Goal: Task Accomplishment & Management: Use online tool/utility

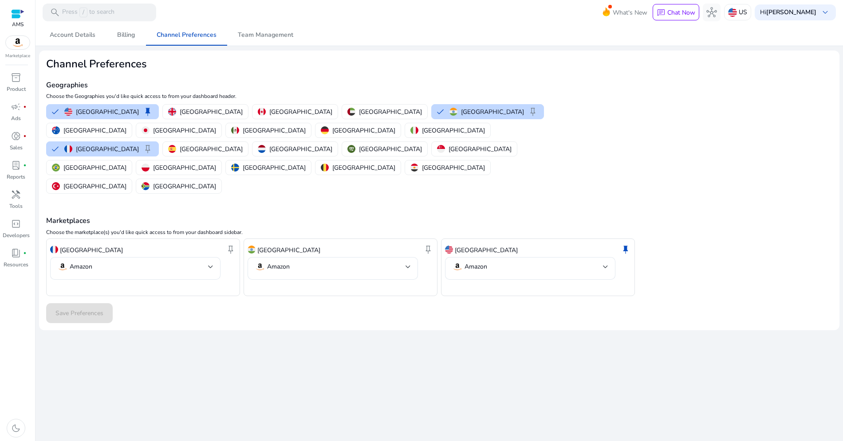
click at [14, 54] on p "Marketplace" at bounding box center [17, 56] width 25 height 7
click at [16, 43] on img at bounding box center [18, 42] width 24 height 13
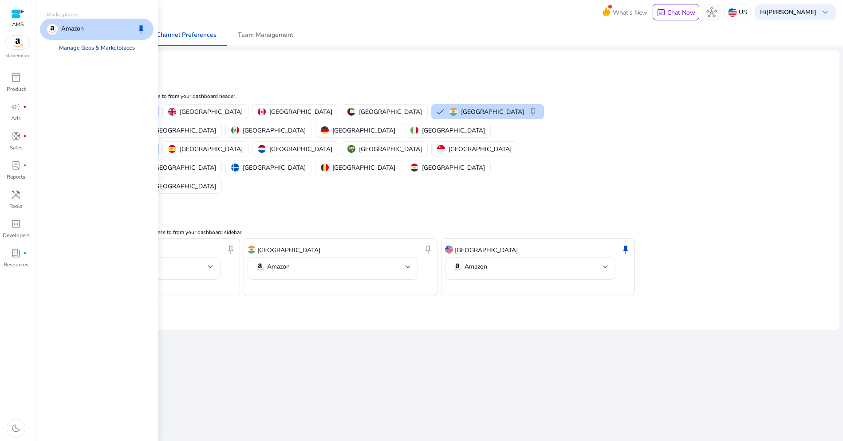
click at [91, 48] on link "Manage Geos & Marketplaces" at bounding box center [97, 48] width 90 height 16
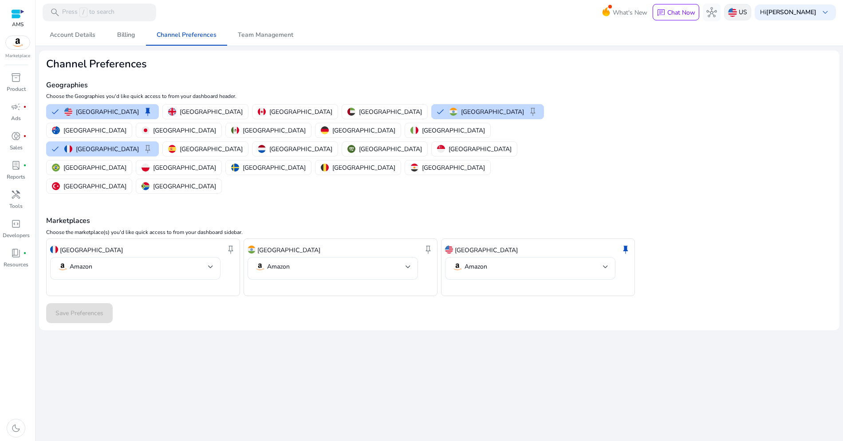
click at [728, 9] on img at bounding box center [732, 12] width 9 height 9
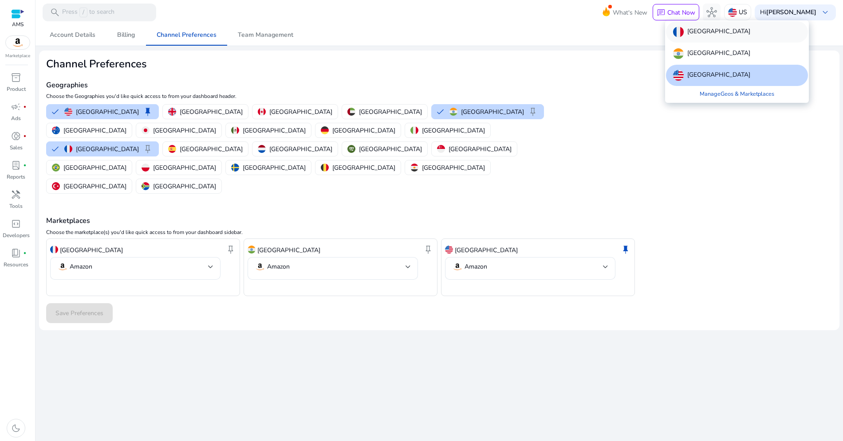
click at [693, 37] on div "[GEOGRAPHIC_DATA]" at bounding box center [737, 31] width 142 height 21
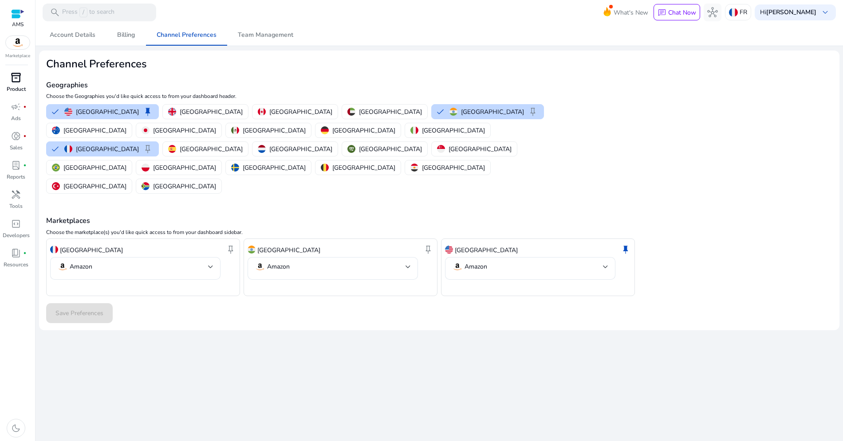
click at [19, 76] on span "inventory_2" at bounding box center [16, 77] width 11 height 11
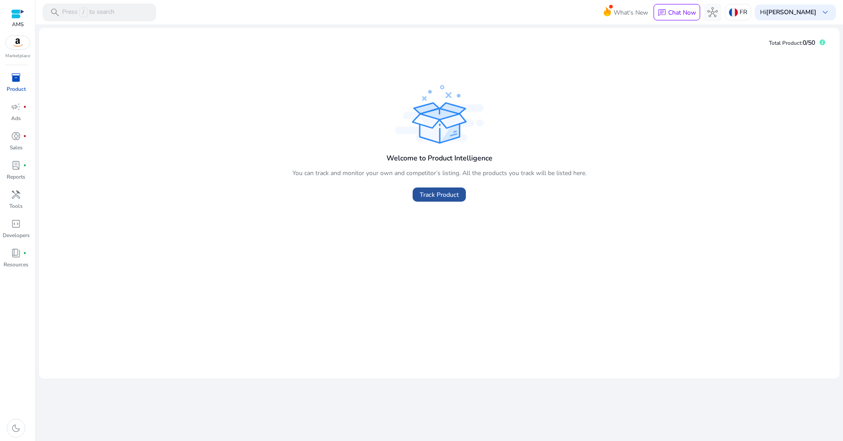
click at [444, 188] on span at bounding box center [438, 194] width 53 height 21
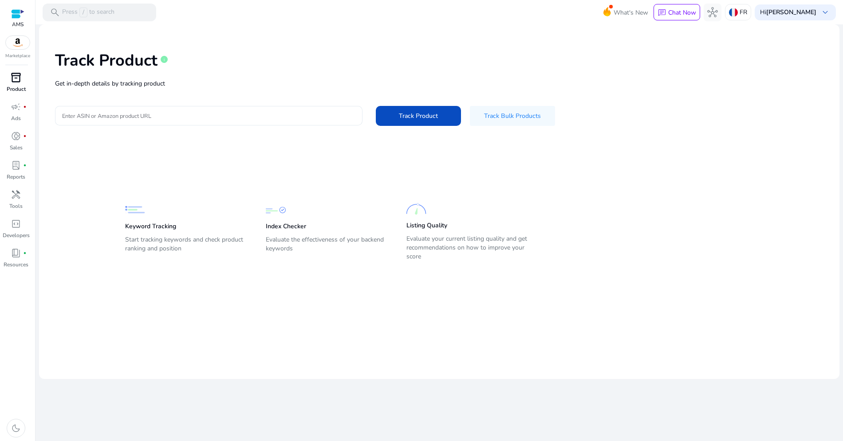
click at [232, 114] on input "Enter ASIN or Amazon product URL" at bounding box center [208, 116] width 293 height 10
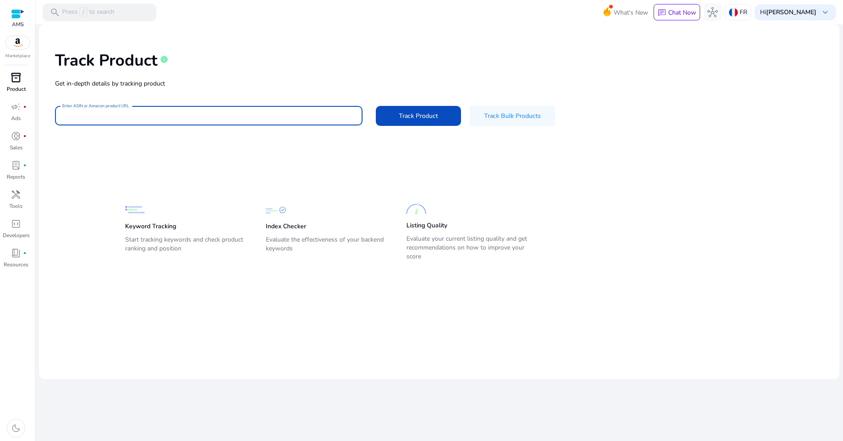
paste input "**********"
type input "**********"
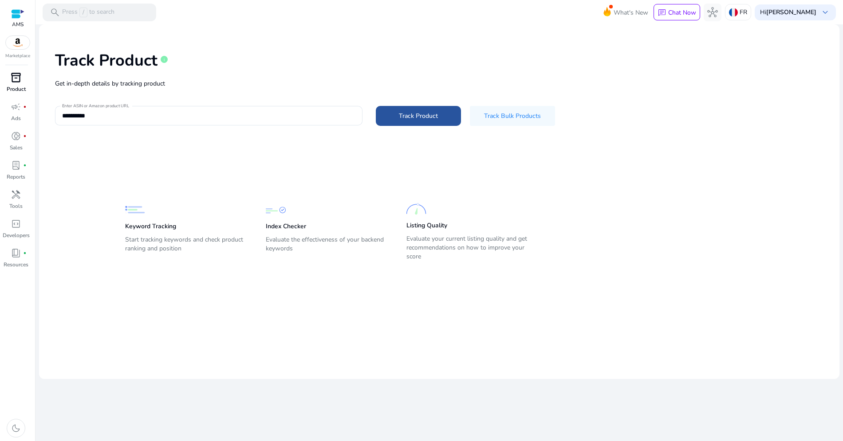
click at [407, 118] on span "Track Product" at bounding box center [418, 115] width 39 height 9
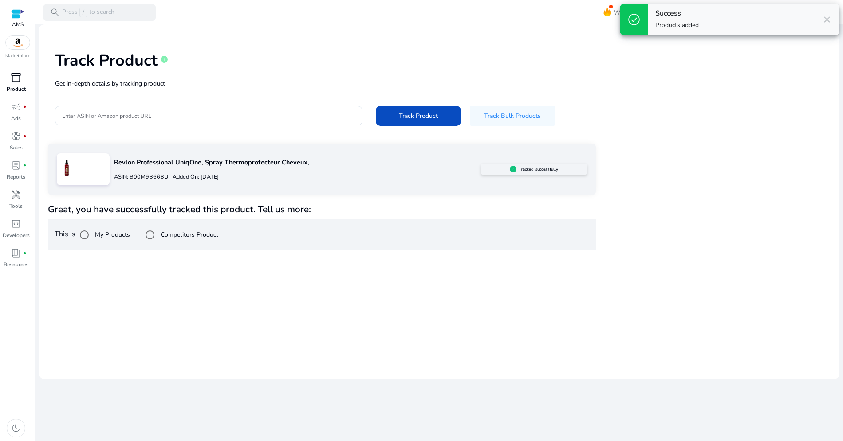
click at [73, 235] on div "This is My Products Competitors Product" at bounding box center [322, 235] width 548 height 31
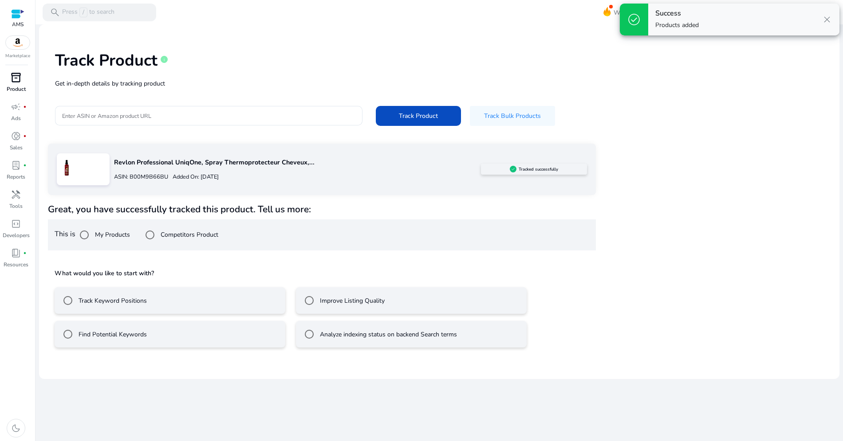
click at [186, 301] on mat-radio-button "Track Keyword Positions" at bounding box center [170, 300] width 231 height 27
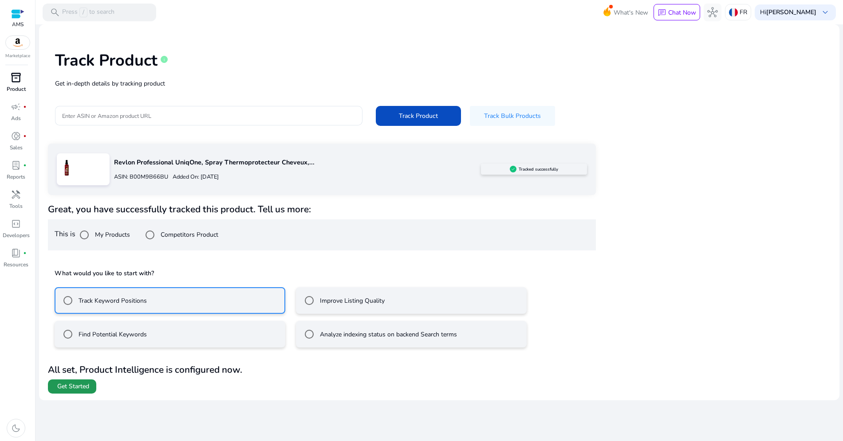
click at [75, 383] on span "Get Started" at bounding box center [73, 386] width 32 height 9
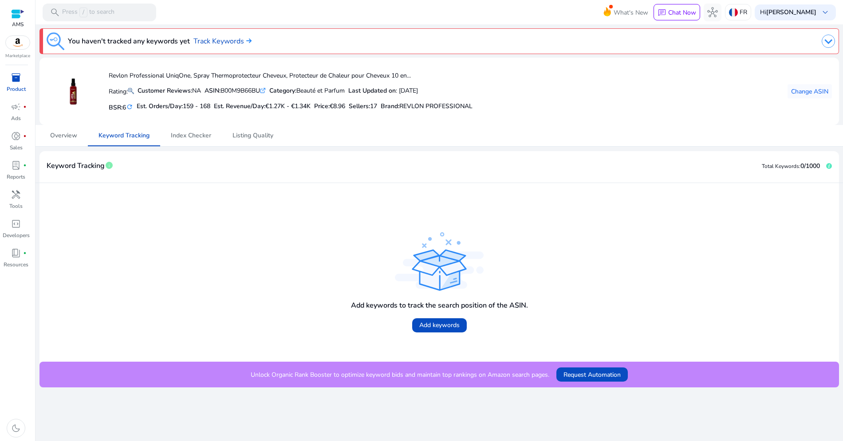
click at [252, 91] on div "ASIN: B00M9B66BU .st0{fill:#2c8af8}" at bounding box center [234, 90] width 61 height 9
copy div "B00M9B66BU"
click at [251, 138] on span "Listing Quality" at bounding box center [252, 136] width 41 height 6
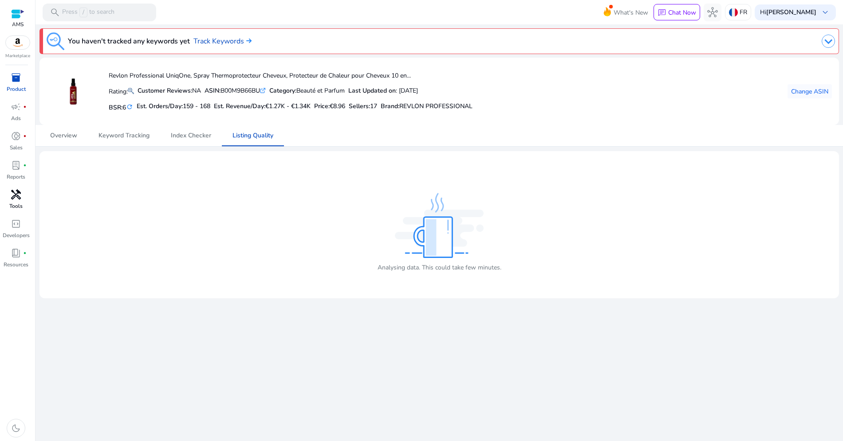
click at [12, 201] on link "handyman Tools" at bounding box center [16, 202] width 32 height 29
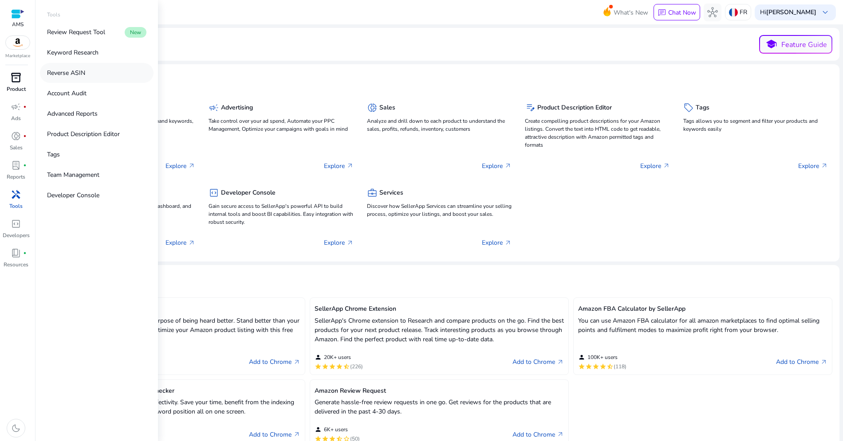
click at [74, 69] on p "Reverse ASIN" at bounding box center [66, 72] width 38 height 9
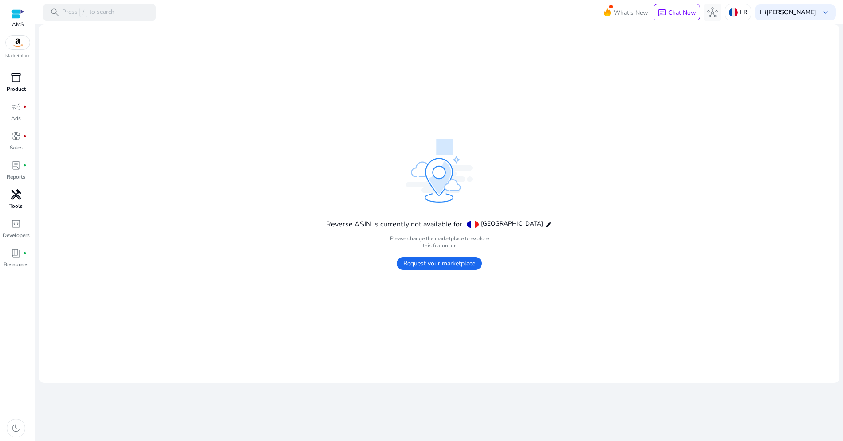
click at [15, 201] on div "handyman" at bounding box center [16, 195] width 25 height 14
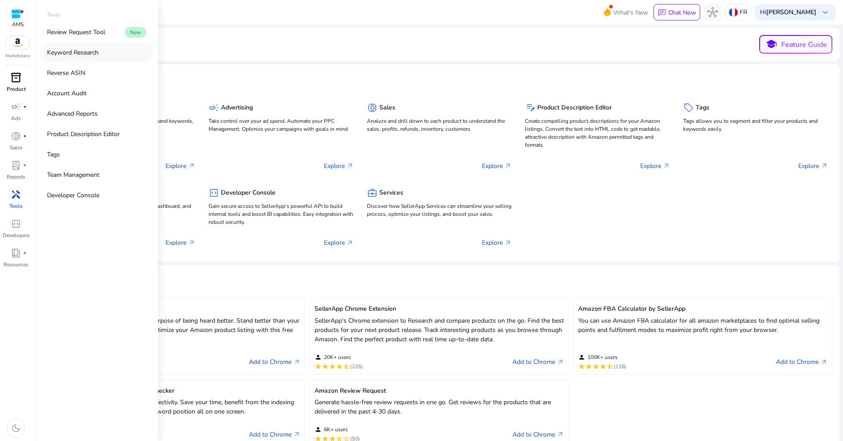
click at [99, 56] on link "Keyword Research" at bounding box center [97, 53] width 114 height 20
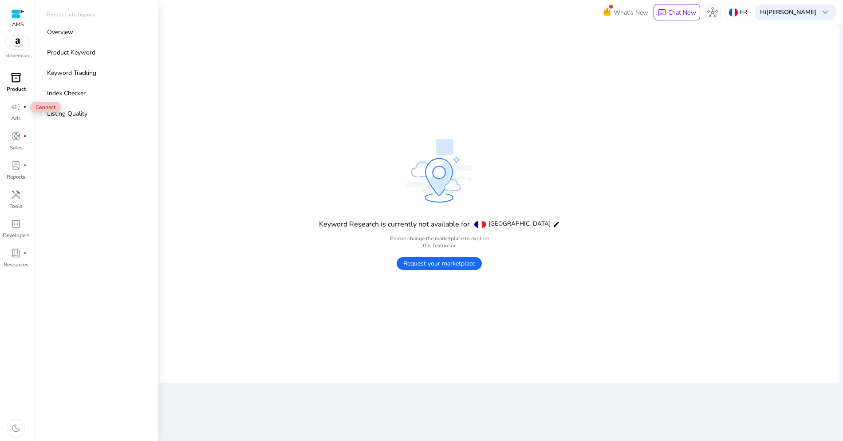
click at [15, 79] on span "inventory_2" at bounding box center [16, 77] width 11 height 11
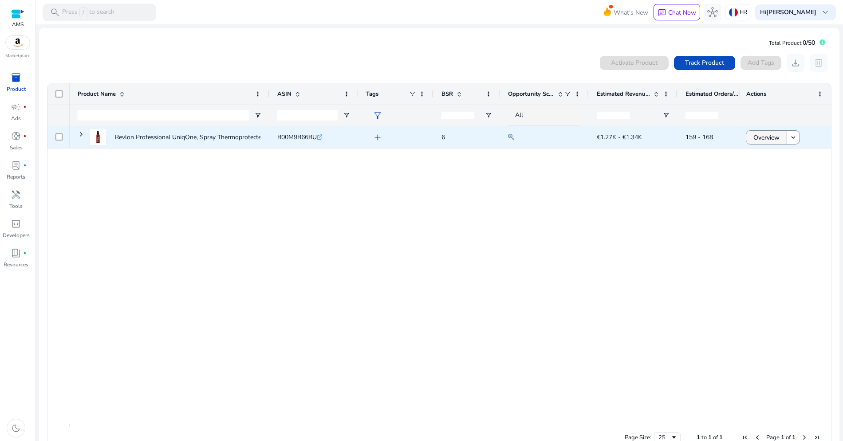
click at [760, 140] on span "Overview" at bounding box center [766, 138] width 26 height 18
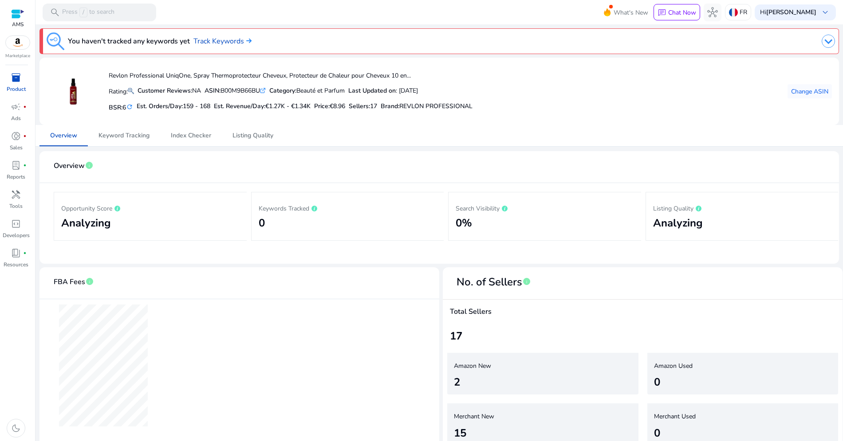
scroll to position [11, 0]
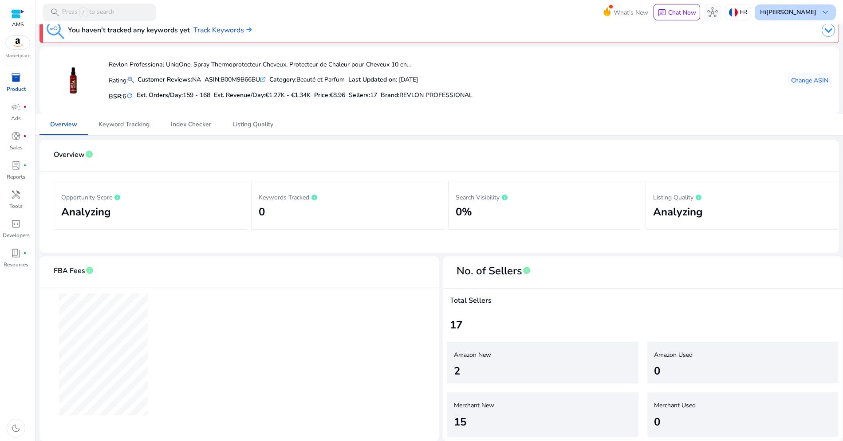
click at [779, 19] on div "Hi [PERSON_NAME] keyboard_arrow_down" at bounding box center [794, 12] width 81 height 16
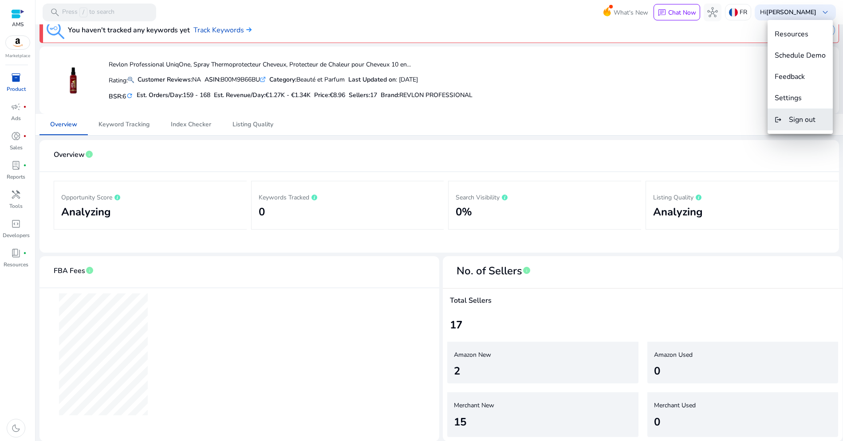
click at [798, 118] on span "Sign out" at bounding box center [801, 120] width 27 height 10
